Goal: Task Accomplishment & Management: Use online tool/utility

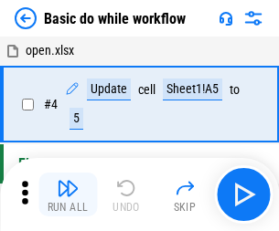
click at [68, 195] on img "button" at bounding box center [68, 188] width 22 height 22
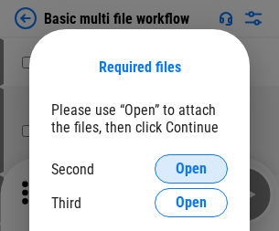
click at [191, 169] on span "Open" at bounding box center [190, 169] width 31 height 15
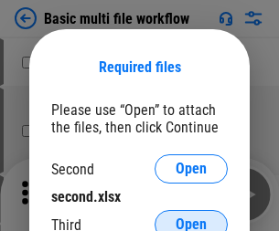
click at [191, 217] on span "Open" at bounding box center [190, 224] width 31 height 15
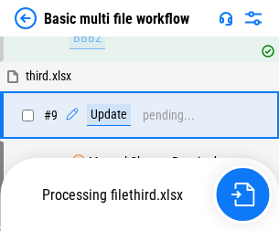
scroll to position [504, 0]
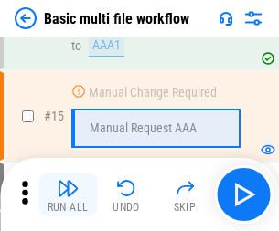
click at [68, 195] on img "button" at bounding box center [68, 188] width 22 height 22
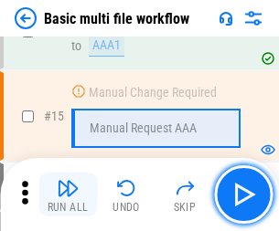
scroll to position [1216, 0]
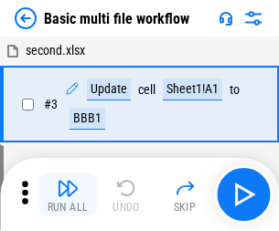
click at [68, 195] on img "button" at bounding box center [68, 188] width 22 height 22
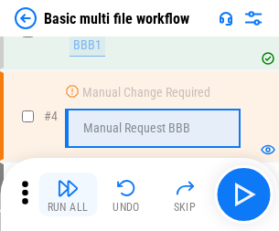
click at [68, 195] on img "button" at bounding box center [68, 188] width 22 height 22
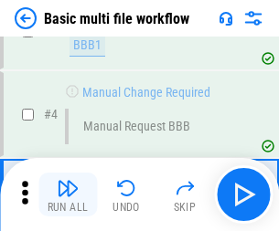
click at [68, 195] on img "button" at bounding box center [68, 188] width 22 height 22
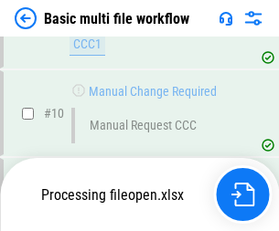
scroll to position [856, 0]
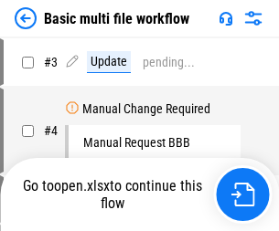
scroll to position [74, 0]
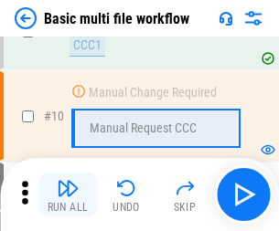
click at [68, 195] on img "button" at bounding box center [68, 188] width 22 height 22
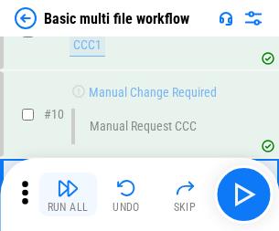
click at [68, 195] on img "button" at bounding box center [68, 188] width 22 height 22
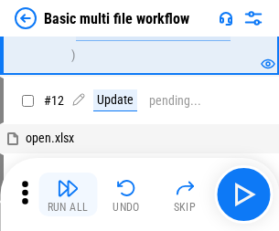
scroll to position [856, 0]
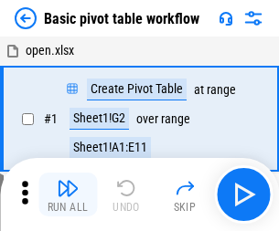
click at [68, 195] on img "button" at bounding box center [68, 188] width 22 height 22
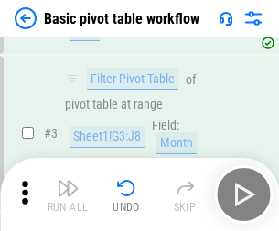
scroll to position [437, 0]
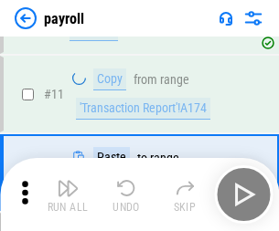
scroll to position [132, 0]
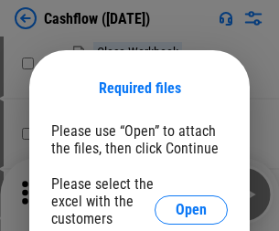
scroll to position [199, 0]
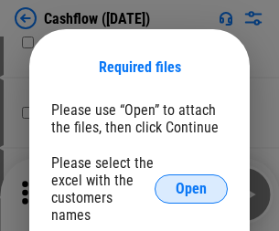
click at [191, 182] on span "Open" at bounding box center [190, 189] width 31 height 15
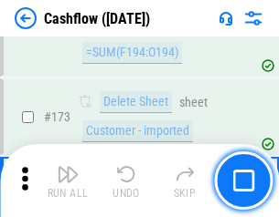
scroll to position [1934, 0]
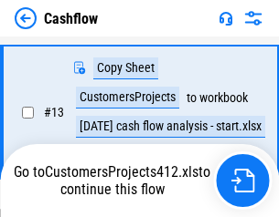
scroll to position [367, 0]
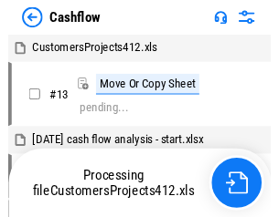
scroll to position [21, 0]
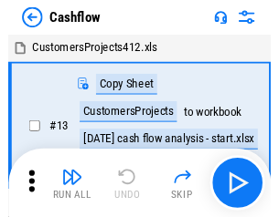
scroll to position [21, 0]
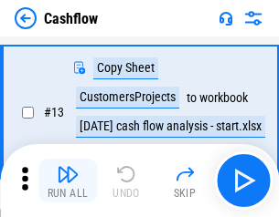
click at [68, 181] on img "button" at bounding box center [68, 174] width 22 height 22
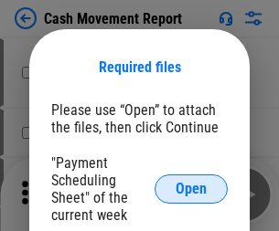
click at [191, 189] on span "Open" at bounding box center [190, 189] width 31 height 15
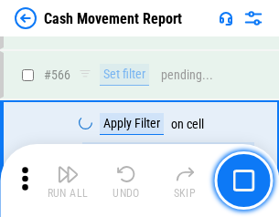
scroll to position [8372, 0]
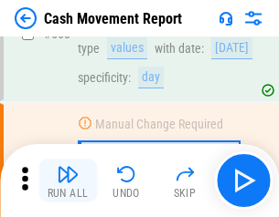
click at [68, 181] on img "button" at bounding box center [68, 174] width 22 height 22
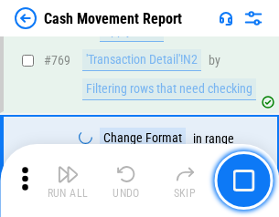
scroll to position [10150, 0]
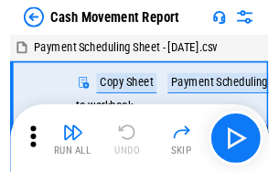
scroll to position [33, 0]
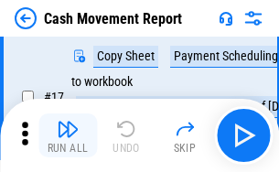
click at [68, 135] on img "button" at bounding box center [68, 129] width 22 height 22
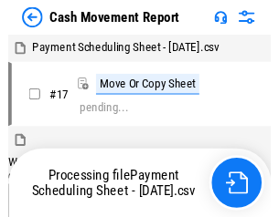
scroll to position [10, 0]
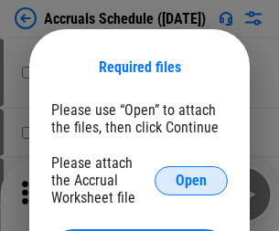
click at [191, 180] on span "Open" at bounding box center [190, 181] width 31 height 15
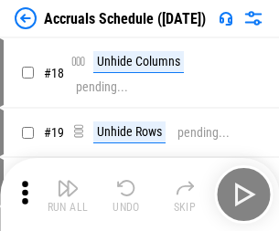
click at [68, 195] on img "button" at bounding box center [68, 188] width 22 height 22
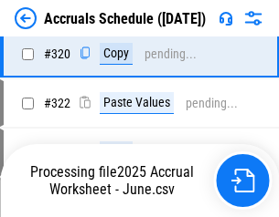
scroll to position [3398, 0]
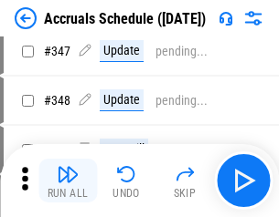
click at [68, 181] on img "button" at bounding box center [68, 174] width 22 height 22
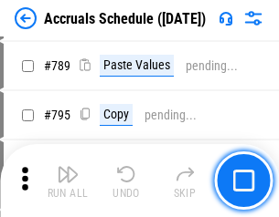
scroll to position [7673, 0]
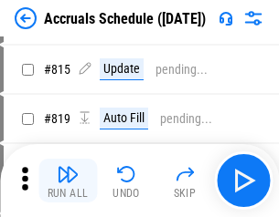
click at [68, 181] on img "button" at bounding box center [68, 174] width 22 height 22
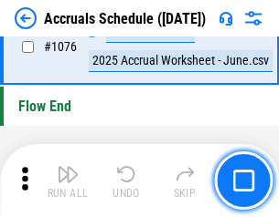
scroll to position [10940, 0]
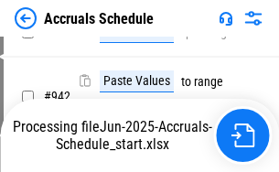
scroll to position [9656, 0]
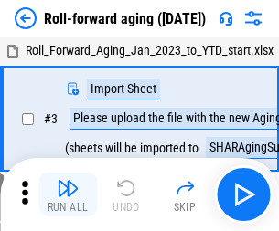
click at [68, 181] on img "button" at bounding box center [68, 188] width 22 height 22
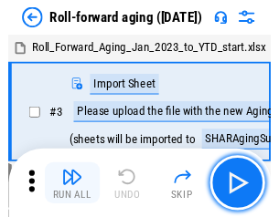
scroll to position [3, 0]
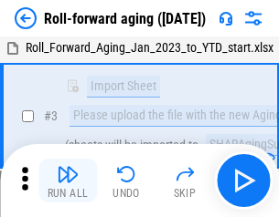
click at [68, 181] on img "button" at bounding box center [68, 174] width 22 height 22
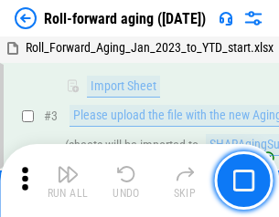
scroll to position [118, 0]
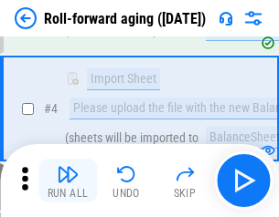
click at [68, 181] on img "button" at bounding box center [68, 174] width 22 height 22
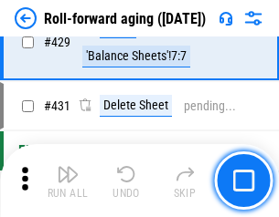
scroll to position [6334, 0]
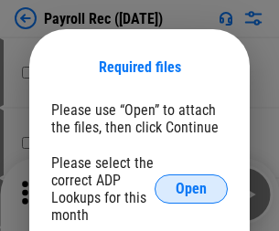
click at [191, 189] on span "Open" at bounding box center [190, 189] width 31 height 15
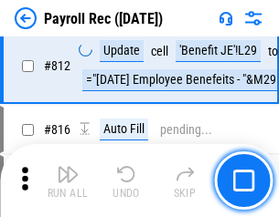
scroll to position [11605, 0]
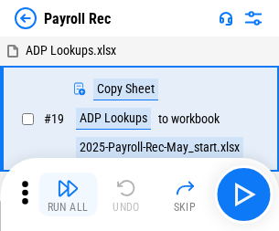
click at [68, 195] on img "button" at bounding box center [68, 188] width 22 height 22
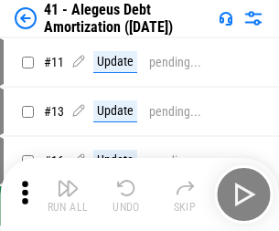
click at [68, 195] on img "button" at bounding box center [68, 188] width 22 height 22
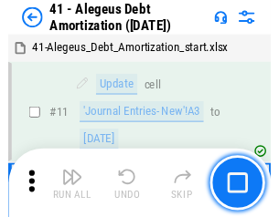
scroll to position [226, 0]
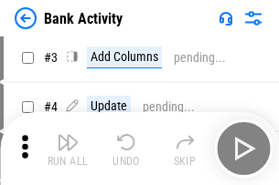
click at [68, 149] on img "button" at bounding box center [68, 143] width 22 height 22
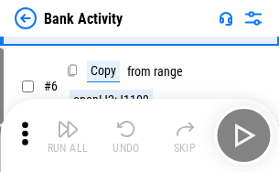
scroll to position [97, 0]
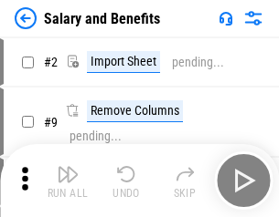
click at [68, 181] on img "button" at bounding box center [68, 174] width 22 height 22
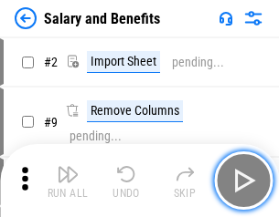
scroll to position [25, 0]
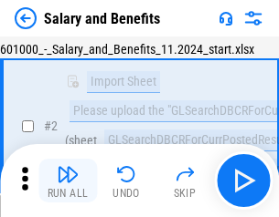
click at [68, 181] on img "button" at bounding box center [68, 174] width 22 height 22
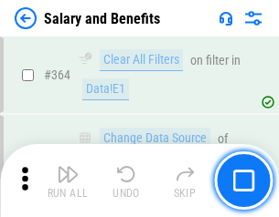
scroll to position [8602, 0]
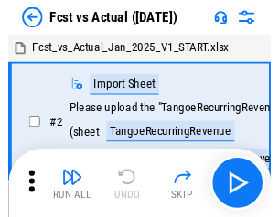
scroll to position [24, 0]
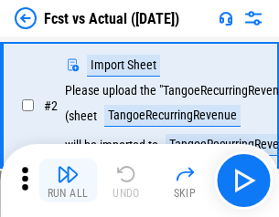
click at [68, 181] on img "button" at bounding box center [68, 174] width 22 height 22
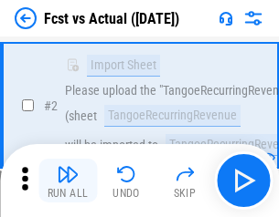
click at [68, 181] on img "button" at bounding box center [68, 174] width 22 height 22
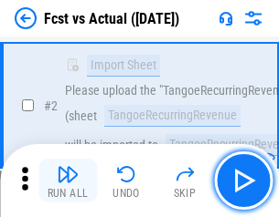
scroll to position [171, 0]
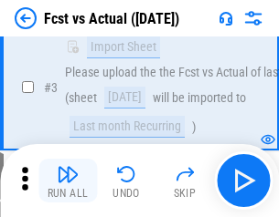
click at [68, 181] on img "button" at bounding box center [68, 174] width 22 height 22
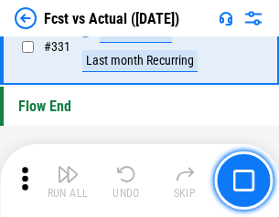
scroll to position [8744, 0]
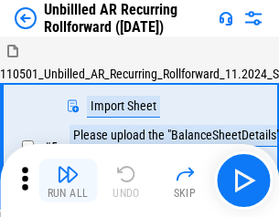
click at [68, 181] on img "button" at bounding box center [68, 174] width 22 height 22
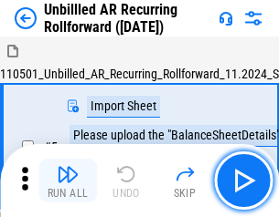
scroll to position [39, 0]
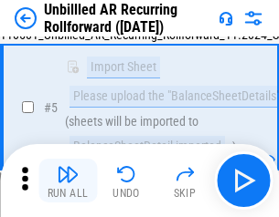
click at [68, 181] on img "button" at bounding box center [68, 174] width 22 height 22
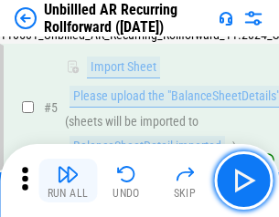
scroll to position [172, 0]
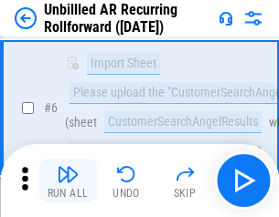
click at [68, 181] on img "button" at bounding box center [68, 174] width 22 height 22
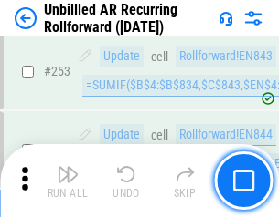
scroll to position [6204, 0]
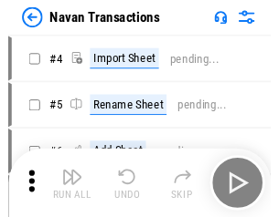
scroll to position [29, 0]
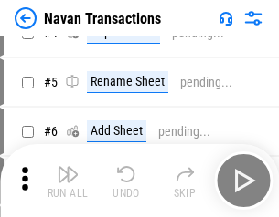
click at [68, 181] on img "button" at bounding box center [68, 174] width 22 height 22
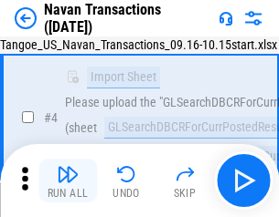
click at [68, 181] on img "button" at bounding box center [68, 174] width 22 height 22
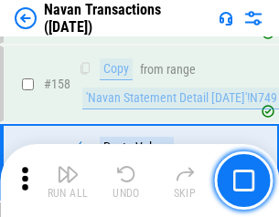
scroll to position [5922, 0]
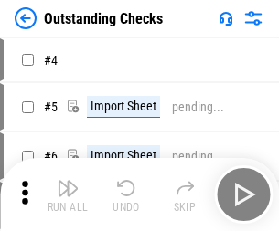
click at [68, 181] on img "button" at bounding box center [68, 188] width 22 height 22
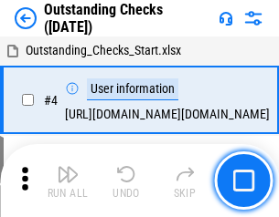
scroll to position [77, 0]
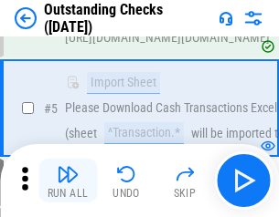
click at [68, 181] on img "button" at bounding box center [68, 174] width 22 height 22
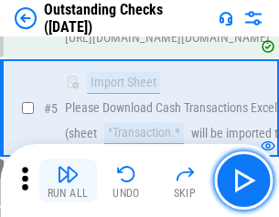
scroll to position [191, 0]
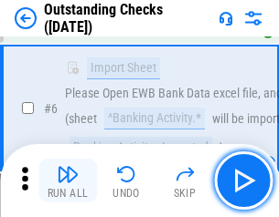
click at [68, 181] on img "button" at bounding box center [68, 174] width 22 height 22
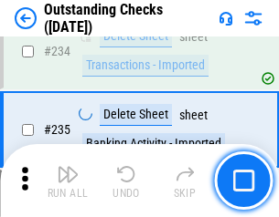
scroll to position [5547, 0]
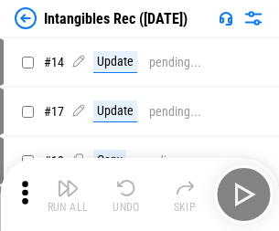
click at [68, 195] on img "button" at bounding box center [68, 188] width 22 height 22
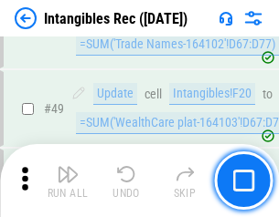
scroll to position [712, 0]
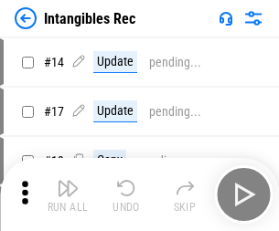
click at [68, 195] on img "button" at bounding box center [68, 188] width 22 height 22
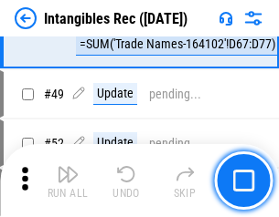
scroll to position [712, 0]
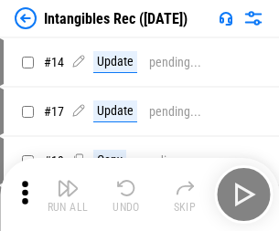
click at [68, 195] on img "button" at bounding box center [68, 188] width 22 height 22
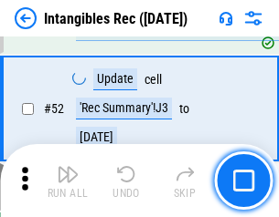
scroll to position [712, 0]
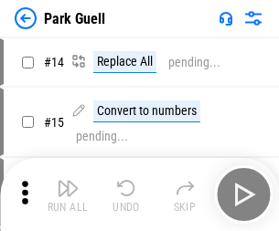
click at [68, 181] on img "button" at bounding box center [68, 188] width 22 height 22
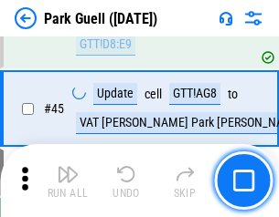
scroll to position [2284, 0]
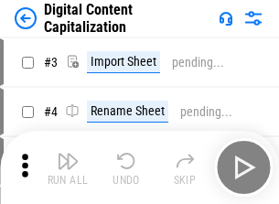
click at [68, 153] on img "button" at bounding box center [68, 161] width 22 height 22
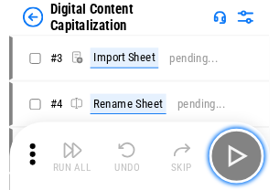
scroll to position [53, 0]
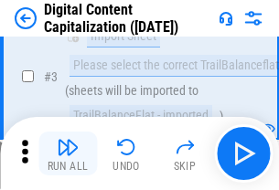
click at [68, 153] on img "button" at bounding box center [68, 147] width 22 height 22
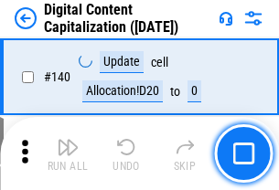
scroll to position [1937, 0]
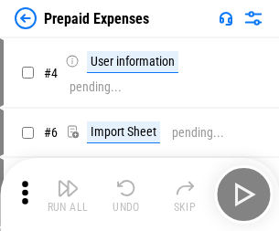
click at [68, 181] on img "button" at bounding box center [68, 188] width 22 height 22
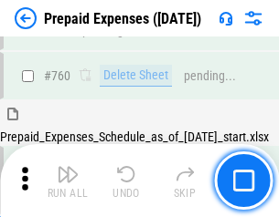
scroll to position [5063, 0]
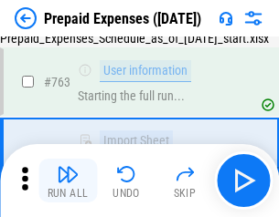
click at [68, 181] on img "button" at bounding box center [68, 174] width 22 height 22
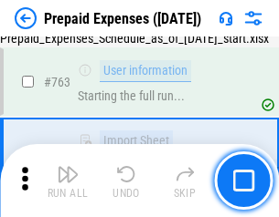
scroll to position [5170, 0]
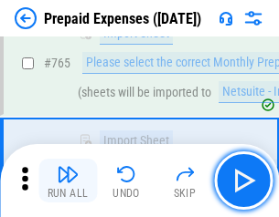
click at [68, 181] on img "button" at bounding box center [68, 174] width 22 height 22
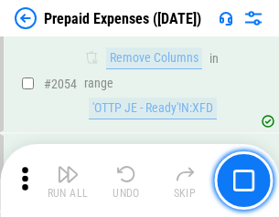
scroll to position [19094, 0]
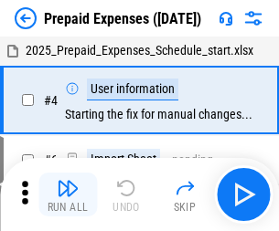
click at [68, 195] on img "button" at bounding box center [68, 188] width 22 height 22
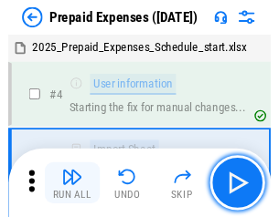
scroll to position [80, 0]
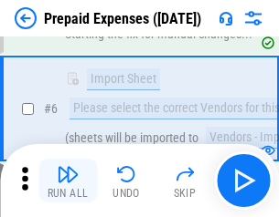
click at [68, 181] on img "button" at bounding box center [68, 174] width 22 height 22
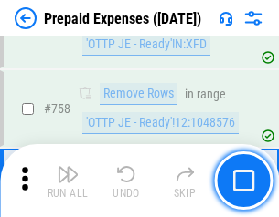
scroll to position [6509, 0]
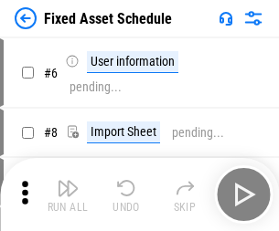
click at [68, 195] on img "button" at bounding box center [68, 188] width 22 height 22
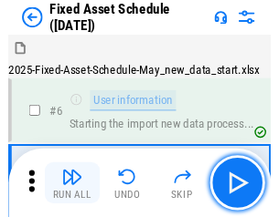
scroll to position [99, 0]
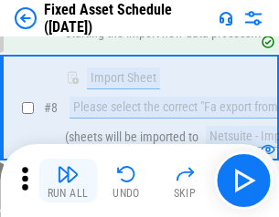
click at [68, 181] on img "button" at bounding box center [68, 174] width 22 height 22
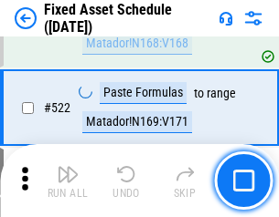
scroll to position [6349, 0]
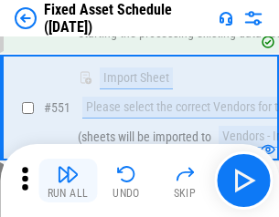
click at [68, 181] on img "button" at bounding box center [68, 174] width 22 height 22
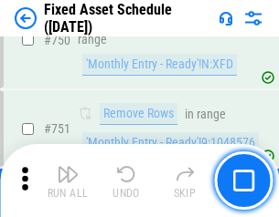
scroll to position [8905, 0]
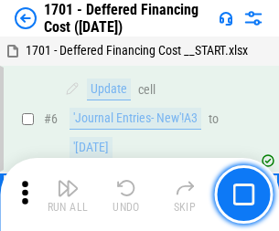
scroll to position [219, 0]
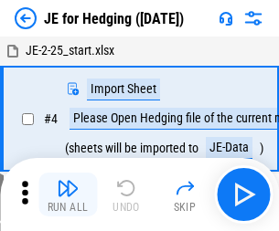
click at [68, 181] on img "button" at bounding box center [68, 188] width 22 height 22
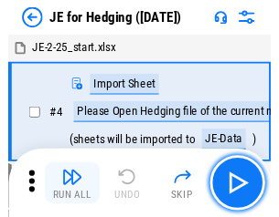
scroll to position [3, 0]
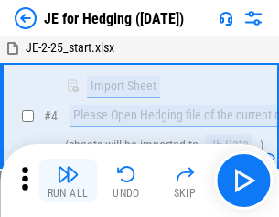
click at [68, 181] on img "button" at bounding box center [68, 174] width 22 height 22
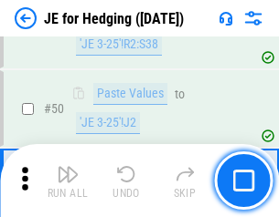
scroll to position [1183, 0]
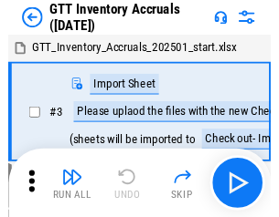
scroll to position [3, 0]
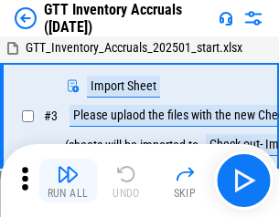
click at [68, 181] on img "button" at bounding box center [68, 174] width 22 height 22
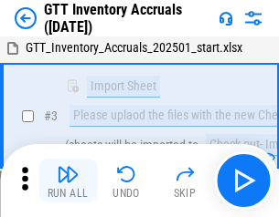
click at [68, 181] on img "button" at bounding box center [68, 174] width 22 height 22
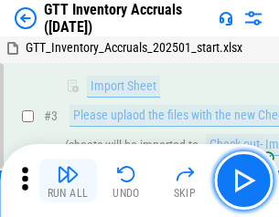
scroll to position [118, 0]
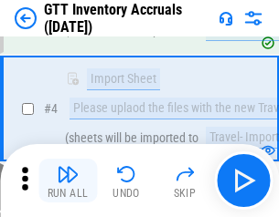
click at [68, 181] on img "button" at bounding box center [68, 174] width 22 height 22
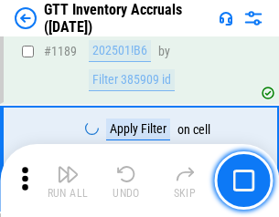
scroll to position [14916, 0]
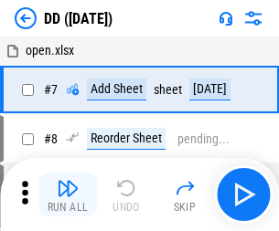
click at [68, 195] on img "button" at bounding box center [68, 188] width 22 height 22
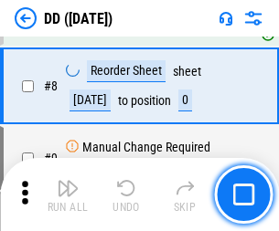
scroll to position [176, 0]
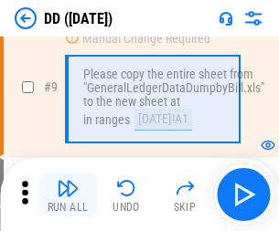
click at [68, 195] on img "button" at bounding box center [68, 188] width 22 height 22
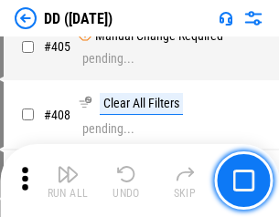
scroll to position [8173, 0]
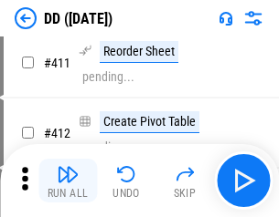
click at [68, 181] on img "button" at bounding box center [68, 174] width 22 height 22
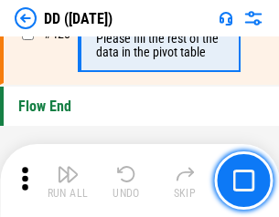
scroll to position [8743, 0]
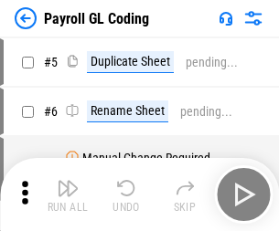
click at [68, 195] on img "button" at bounding box center [68, 188] width 22 height 22
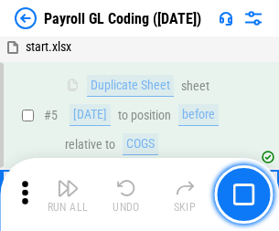
scroll to position [219, 0]
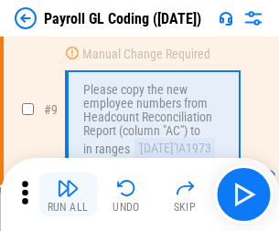
click at [68, 195] on img "button" at bounding box center [68, 188] width 22 height 22
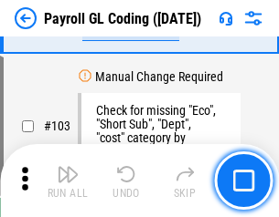
scroll to position [4285, 0]
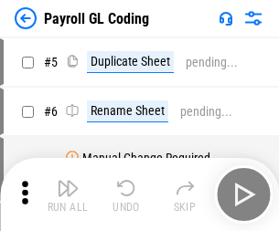
click at [68, 195] on img "button" at bounding box center [68, 188] width 22 height 22
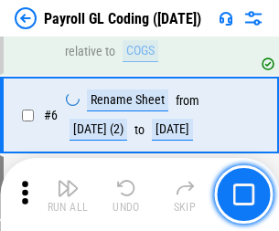
scroll to position [219, 0]
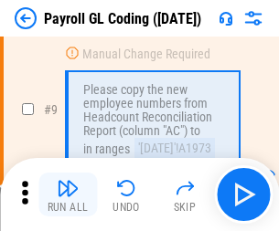
click at [68, 195] on img "button" at bounding box center [68, 188] width 22 height 22
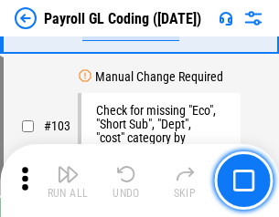
scroll to position [4285, 0]
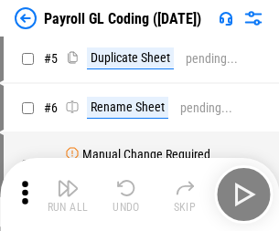
click at [68, 195] on img "button" at bounding box center [68, 188] width 22 height 22
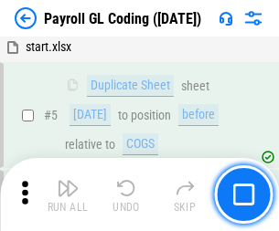
scroll to position [219, 0]
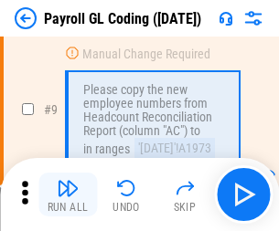
click at [68, 195] on img "button" at bounding box center [68, 188] width 22 height 22
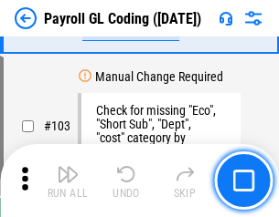
scroll to position [4285, 0]
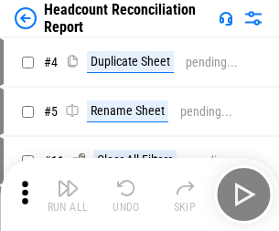
click at [68, 195] on img "button" at bounding box center [68, 188] width 22 height 22
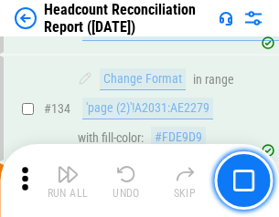
scroll to position [2196, 0]
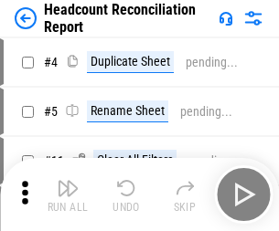
click at [68, 195] on img "button" at bounding box center [68, 188] width 22 height 22
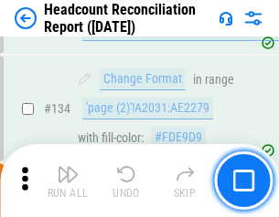
scroll to position [2196, 0]
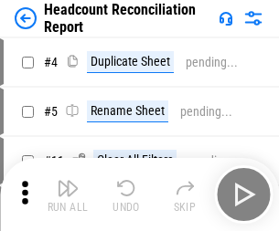
click at [68, 195] on img "button" at bounding box center [68, 188] width 22 height 22
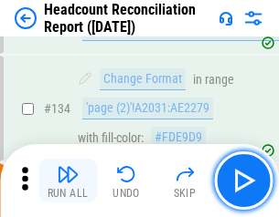
scroll to position [2196, 0]
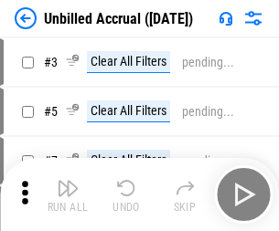
click at [68, 195] on img "button" at bounding box center [68, 188] width 22 height 22
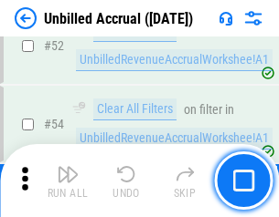
scroll to position [1907, 0]
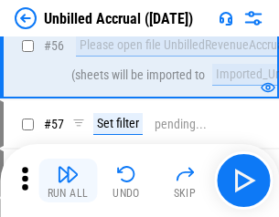
click at [68, 181] on img "button" at bounding box center [68, 174] width 22 height 22
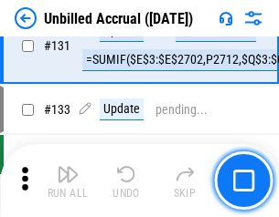
scroll to position [5441, 0]
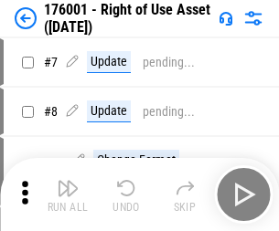
click at [68, 195] on img "button" at bounding box center [68, 188] width 22 height 22
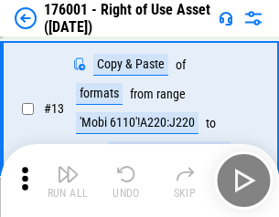
scroll to position [118, 0]
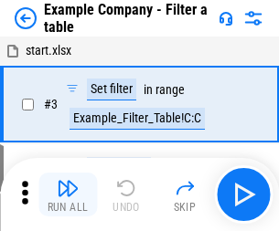
click at [68, 195] on img "button" at bounding box center [68, 188] width 22 height 22
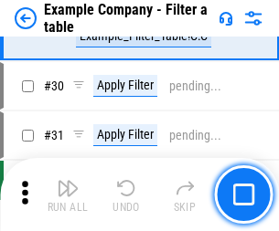
scroll to position [1671, 0]
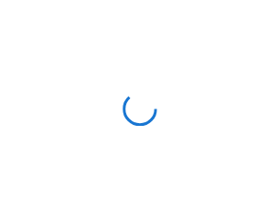
scroll to position [28, 0]
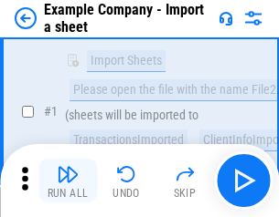
click at [68, 181] on img "button" at bounding box center [68, 174] width 22 height 22
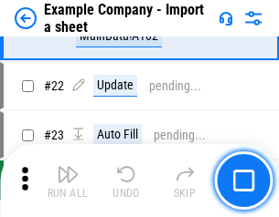
scroll to position [404, 0]
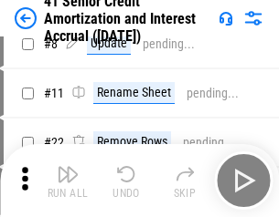
click at [68, 181] on img "button" at bounding box center [68, 174] width 22 height 22
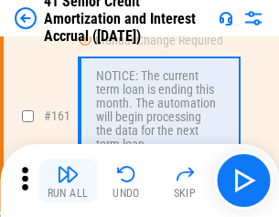
click at [68, 181] on img "button" at bounding box center [68, 174] width 22 height 22
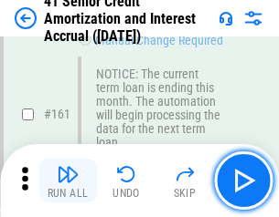
scroll to position [1954, 0]
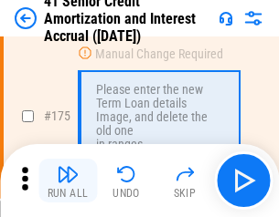
click at [68, 181] on img "button" at bounding box center [68, 174] width 22 height 22
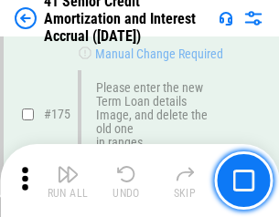
scroll to position [2139, 0]
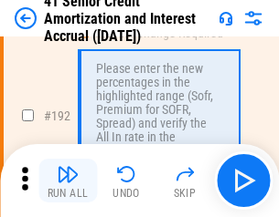
click at [68, 181] on img "button" at bounding box center [68, 174] width 22 height 22
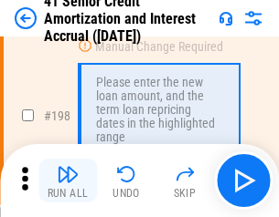
click at [68, 181] on img "button" at bounding box center [68, 174] width 22 height 22
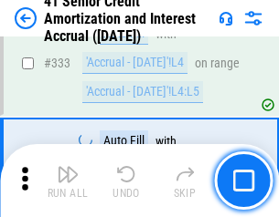
scroll to position [4666, 0]
